Goal: Task Accomplishment & Management: Use online tool/utility

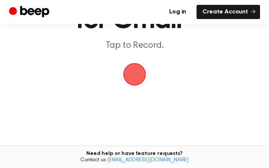
scroll to position [69, 0]
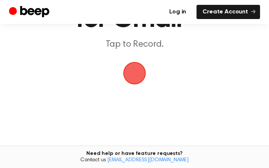
click at [163, 16] on link "Log in" at bounding box center [177, 12] width 29 height 14
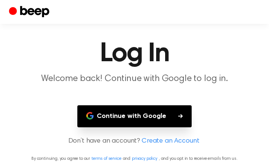
scroll to position [58, 0]
click at [170, 105] on button "Continue with Google" at bounding box center [134, 116] width 114 height 22
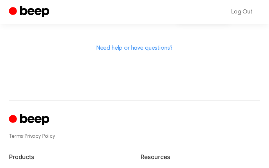
scroll to position [243, 0]
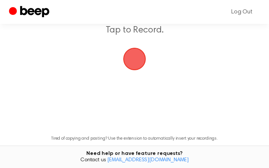
scroll to position [81, 0]
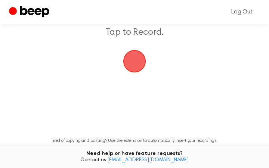
click at [138, 72] on span "button" at bounding box center [134, 61] width 21 height 21
click at [139, 72] on span "button" at bounding box center [134, 61] width 21 height 21
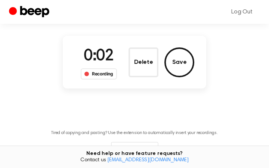
scroll to position [69, 0]
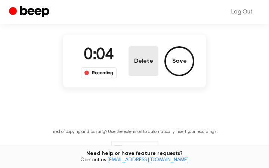
click at [141, 76] on button "Delete" at bounding box center [144, 61] width 30 height 30
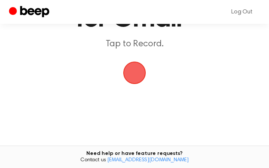
click at [135, 83] on span "button" at bounding box center [134, 72] width 21 height 21
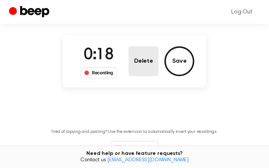
click at [149, 76] on button "Delete" at bounding box center [144, 61] width 30 height 30
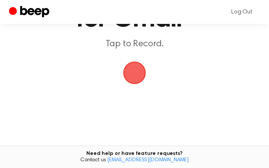
click at [141, 83] on span "button" at bounding box center [134, 72] width 21 height 21
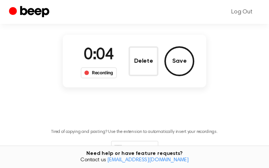
click at [141, 76] on button "Delete" at bounding box center [144, 61] width 30 height 30
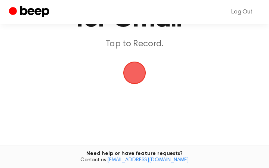
click at [141, 83] on span "button" at bounding box center [134, 72] width 21 height 21
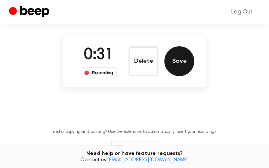
click at [194, 76] on button "Save" at bounding box center [180, 61] width 30 height 30
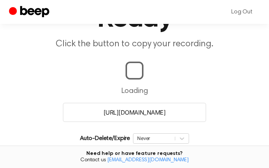
scroll to position [71, 0]
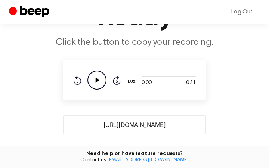
click at [87, 90] on icon "Play Audio" at bounding box center [96, 80] width 19 height 19
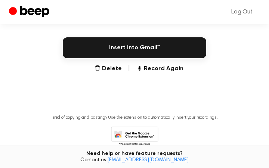
scroll to position [210, 0]
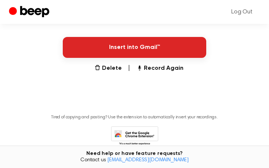
click at [197, 58] on button "Insert into Gmail™" at bounding box center [135, 47] width 144 height 21
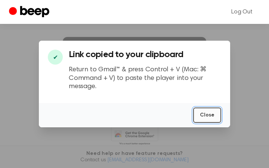
click at [221, 122] on button "Close" at bounding box center [207, 115] width 28 height 15
